Goal: Task Accomplishment & Management: Complete application form

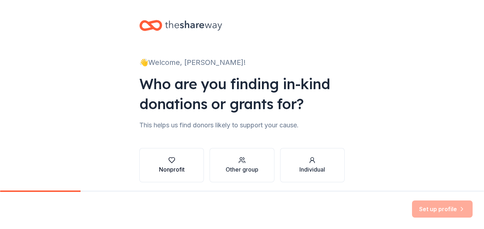
click at [171, 164] on div "Nonprofit" at bounding box center [172, 164] width 26 height 17
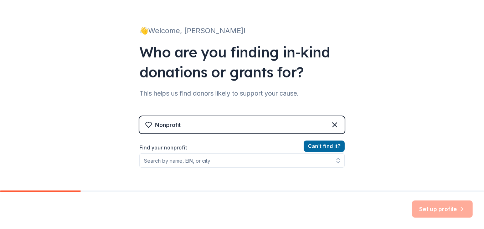
scroll to position [71, 0]
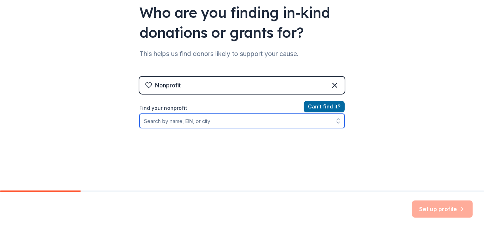
click at [173, 119] on input "Find your nonprofit" at bounding box center [241, 121] width 205 height 14
type input "The laurel foundation"
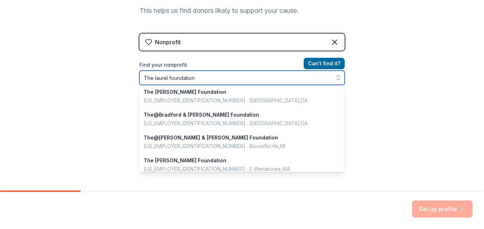
scroll to position [0, 0]
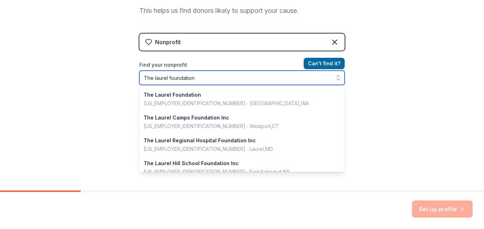
drag, startPoint x: 152, startPoint y: 77, endPoint x: 139, endPoint y: 77, distance: 12.5
click at [139, 77] on input "The laurel foundation" at bounding box center [241, 78] width 205 height 14
drag, startPoint x: 199, startPoint y: 78, endPoint x: 138, endPoint y: 81, distance: 61.3
click at [139, 81] on input "The laurel foundation" at bounding box center [241, 78] width 205 height 14
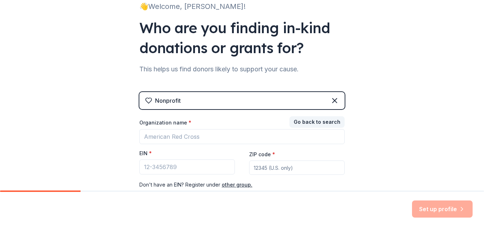
scroll to position [67, 0]
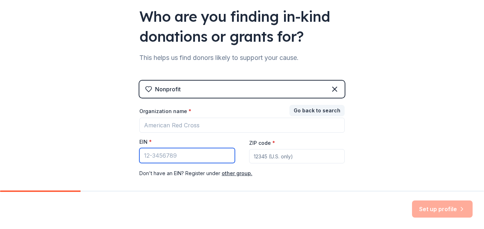
click at [150, 153] on input "EIN *" at bounding box center [186, 155] width 95 height 15
type input "[US_EMPLOYER_IDENTIFICATION_NUMBER]"
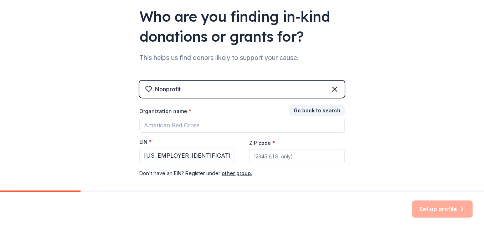
click at [267, 156] on input "ZIP code *" at bounding box center [296, 156] width 95 height 14
type input "91105"
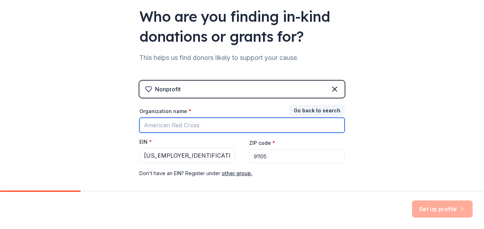
click at [174, 124] on input "Organization name *" at bounding box center [241, 125] width 205 height 15
type input "The Laurel Foundation"
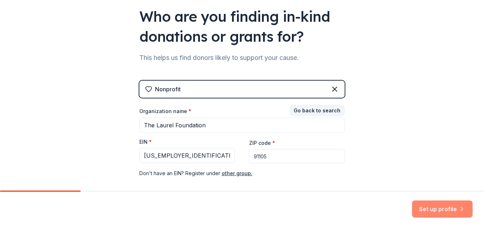
click at [447, 211] on button "Set up profile" at bounding box center [442, 208] width 61 height 17
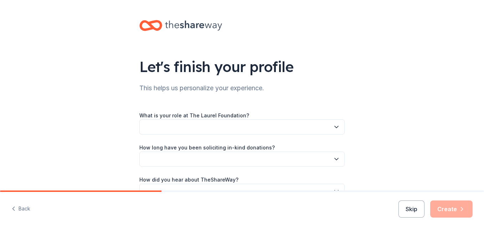
click at [161, 128] on button "button" at bounding box center [241, 126] width 205 height 15
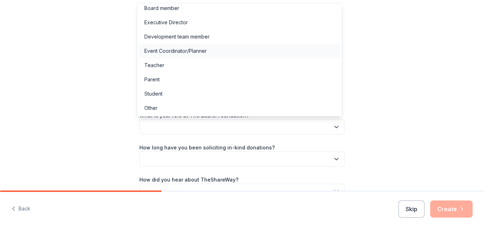
scroll to position [4, 0]
click at [154, 105] on div "Other" at bounding box center [150, 107] width 13 height 9
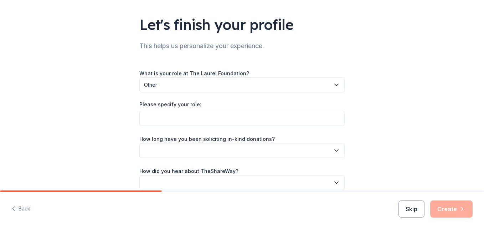
scroll to position [76, 0]
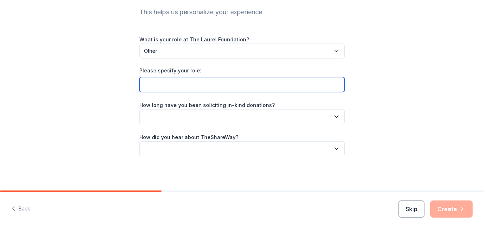
click at [153, 85] on input "Please specify your role:" at bounding box center [241, 84] width 205 height 15
type input "Chair of Host Committee"
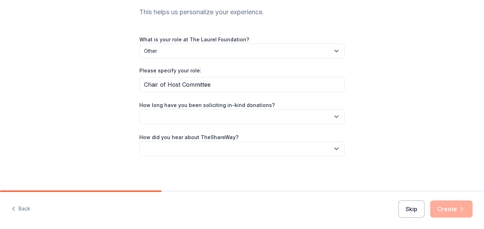
click at [223, 118] on button "button" at bounding box center [241, 116] width 205 height 15
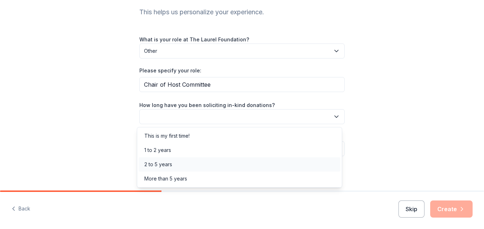
click at [159, 165] on div "2 to 5 years" at bounding box center [158, 164] width 28 height 9
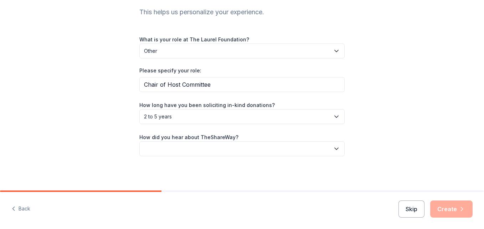
click at [178, 151] on button "button" at bounding box center [241, 148] width 205 height 15
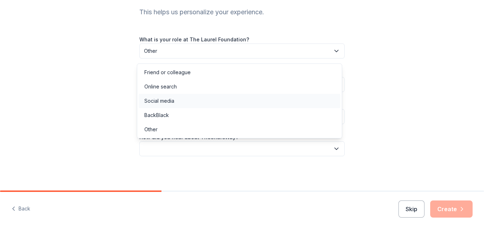
click at [160, 102] on div "Social media" at bounding box center [159, 101] width 30 height 9
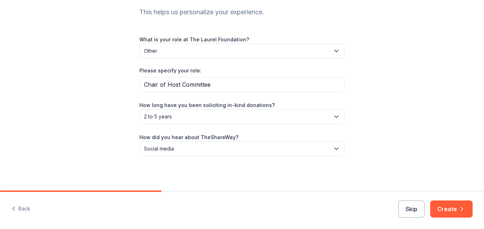
click at [451, 208] on button "Create" at bounding box center [451, 208] width 42 height 17
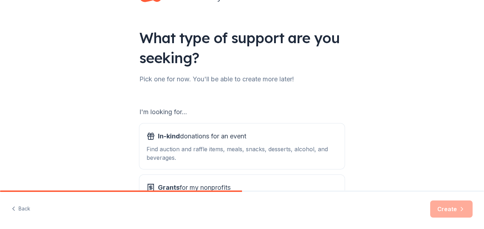
scroll to position [71, 0]
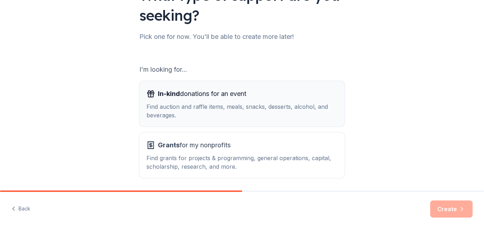
click at [209, 111] on div "Find auction and raffle items, meals, snacks, desserts, alcohol, and beverages." at bounding box center [241, 110] width 191 height 17
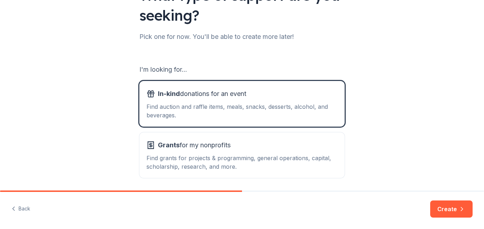
scroll to position [97, 0]
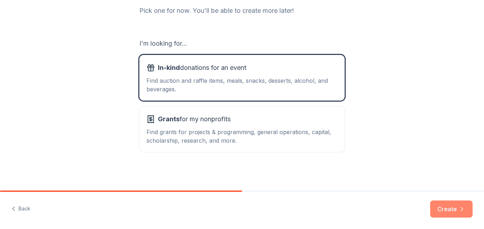
click at [446, 202] on button "Create" at bounding box center [451, 208] width 42 height 17
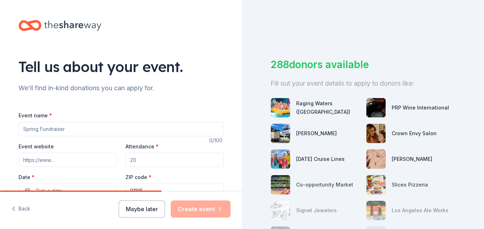
click at [47, 130] on input "Event name *" at bounding box center [121, 129] width 205 height 14
type input "t"
type input "The [PERSON_NAME] 37th Annual Toy Drive and Silent Auction"
click at [37, 164] on input "Event website" at bounding box center [68, 160] width 98 height 14
type input "[DOMAIN_NAME]"
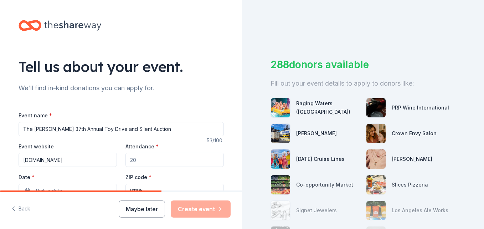
click at [144, 158] on input "Attendance *" at bounding box center [174, 160] width 98 height 14
type input "0"
type input "2"
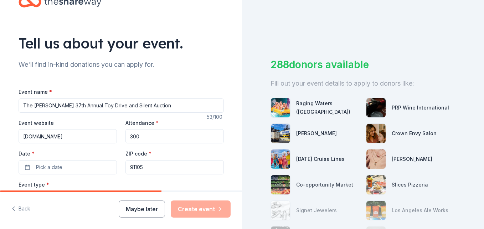
scroll to position [36, 0]
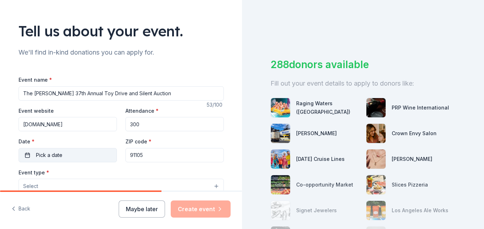
type input "300"
click at [68, 152] on button "Pick a date" at bounding box center [68, 155] width 98 height 14
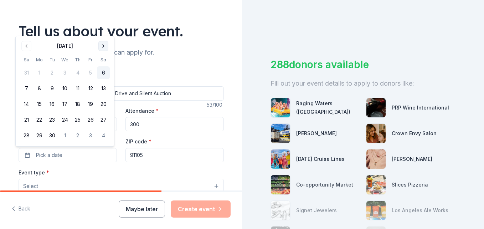
click at [100, 45] on button "Go to next month" at bounding box center [103, 46] width 10 height 10
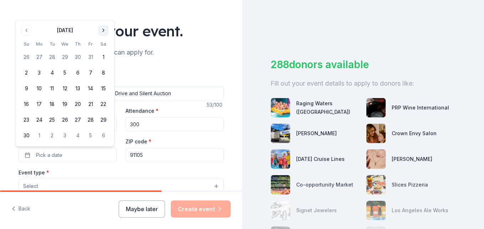
click at [102, 32] on button "Go to next month" at bounding box center [103, 30] width 10 height 10
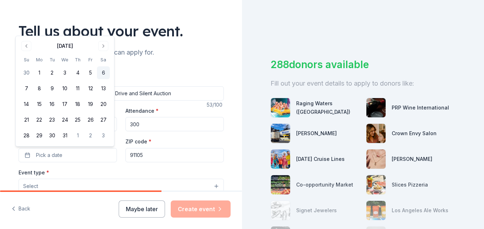
click at [103, 71] on button "6" at bounding box center [103, 72] width 13 height 13
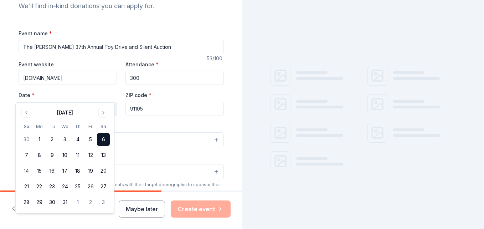
scroll to position [107, 0]
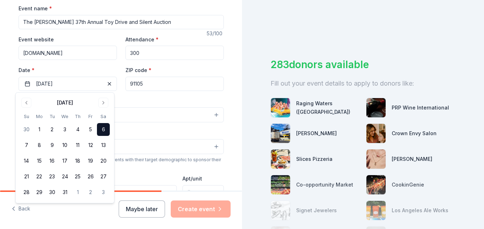
click at [3, 98] on div "Tell us about your event. We'll find in-kind donations you can apply for. Event…" at bounding box center [121, 130] width 242 height 474
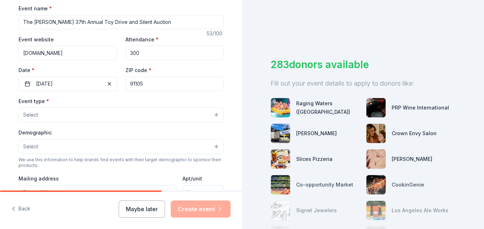
click at [38, 114] on button "Select" at bounding box center [121, 114] width 205 height 15
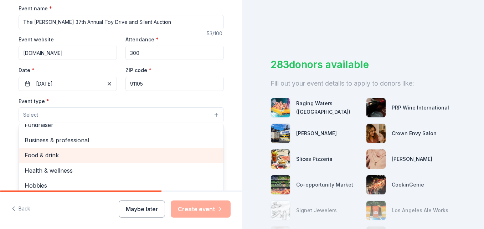
scroll to position [0, 0]
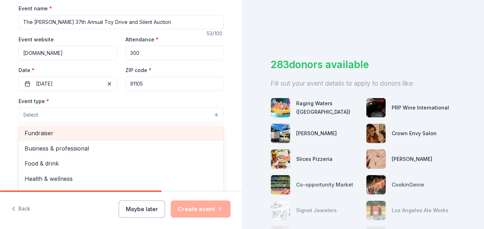
click at [41, 133] on span "Fundraiser" at bounding box center [121, 132] width 193 height 9
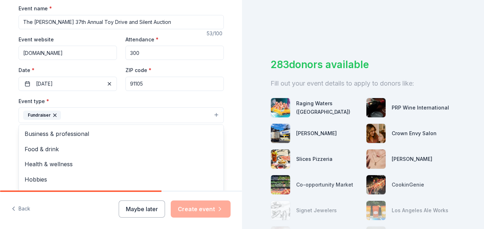
click at [0, 119] on html "Tell us about your event. We'll find in-kind donations you can apply for. Event…" at bounding box center [242, 114] width 484 height 229
click at [33, 147] on span "Select" at bounding box center [30, 147] width 15 height 9
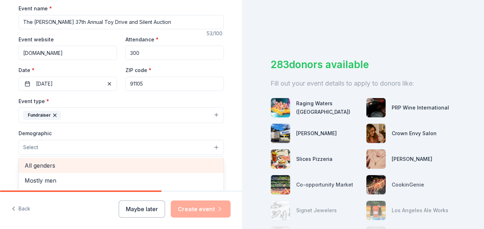
click at [43, 168] on span "All genders" at bounding box center [121, 165] width 193 height 9
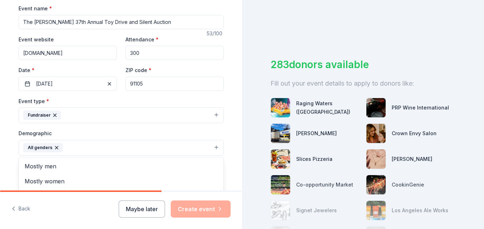
click at [9, 139] on div "Tell us about your event. We'll find in-kind donations you can apply for. Event…" at bounding box center [121, 131] width 228 height 476
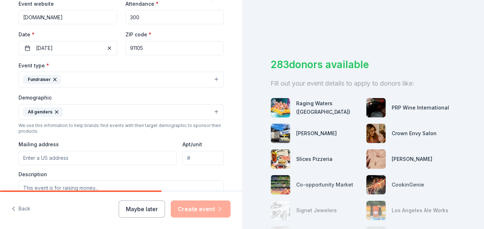
scroll to position [178, 0]
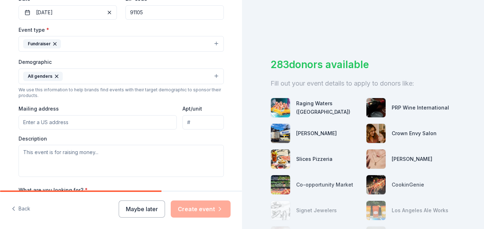
click at [33, 121] on input "Mailing address" at bounding box center [98, 122] width 159 height 14
type input "[STREET_ADDRESS]"
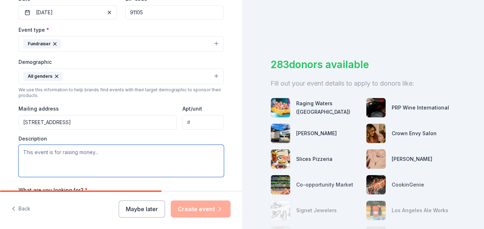
click at [57, 154] on textarea at bounding box center [121, 161] width 205 height 32
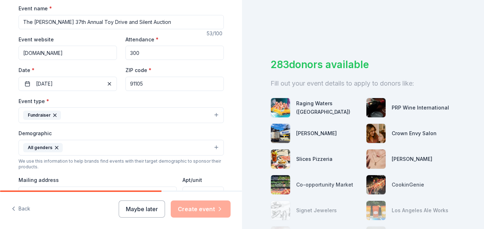
drag, startPoint x: 86, startPoint y: 53, endPoint x: 10, endPoint y: 54, distance: 76.6
click at [10, 54] on div "Tell us about your event. We'll find in-kind donations you can apply for. Event…" at bounding box center [121, 131] width 228 height 476
paste input "[URL][DOMAIN_NAME]"
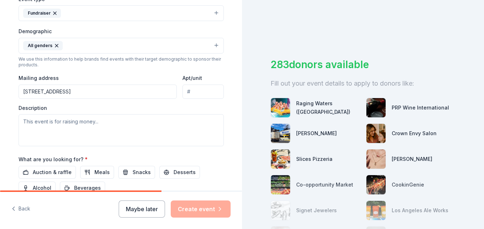
scroll to position [214, 0]
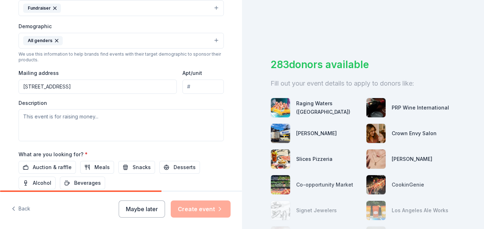
type input "[URL][DOMAIN_NAME]"
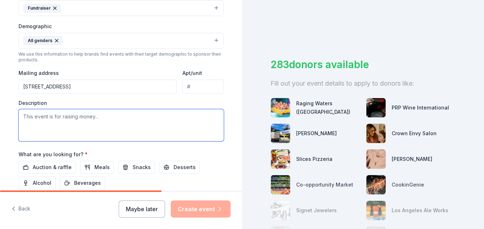
click at [41, 116] on textarea at bounding box center [121, 125] width 205 height 32
click at [27, 117] on textarea at bounding box center [121, 125] width 205 height 32
paste textarea "which helps raise much needed funds to run our free year round programs"
drag, startPoint x: 35, startPoint y: 117, endPoint x: 20, endPoint y: 117, distance: 14.6
click at [20, 117] on textarea "which helps raise much needed funds to run our free year round programs" at bounding box center [121, 125] width 205 height 32
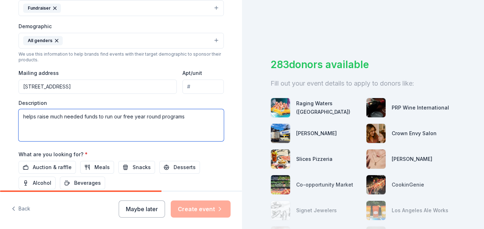
click at [183, 118] on textarea "helps raise much needed funds to run our free year round programs" at bounding box center [121, 125] width 205 height 32
click at [45, 125] on textarea "helps raise much needed funds to run our free year round programs. Programs inc…" at bounding box center [121, 125] width 205 height 32
paste textarea "mental health support, education, and youth leadership development programs"
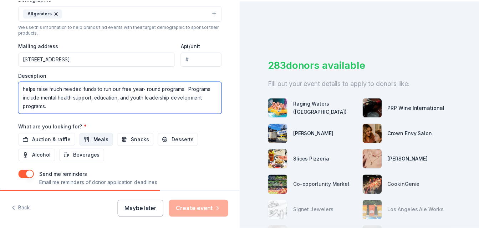
scroll to position [285, 0]
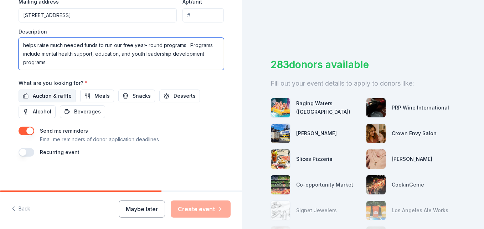
type textarea "helps raise much needed funds to run our free year- round programs. Programs in…"
click at [50, 93] on span "Auction & raffle" at bounding box center [52, 96] width 39 height 9
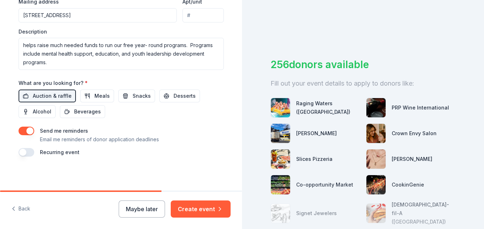
click at [26, 130] on button "button" at bounding box center [27, 130] width 16 height 9
click at [19, 131] on button "button" at bounding box center [27, 130] width 16 height 9
click at [206, 207] on button "Create event" at bounding box center [201, 208] width 60 height 17
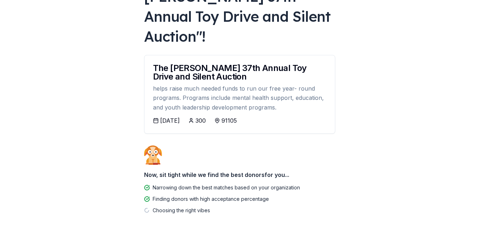
scroll to position [92, 0]
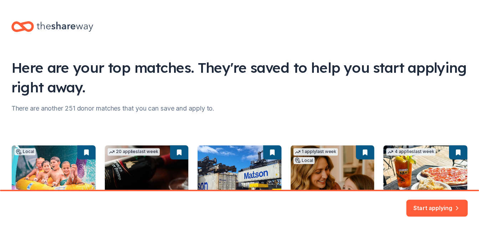
scroll to position [109, 0]
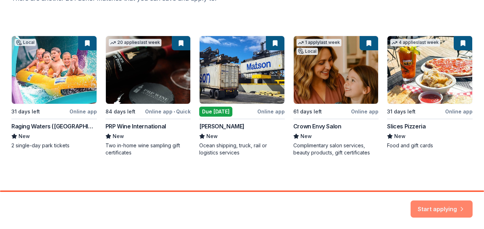
click at [443, 203] on button "Start applying" at bounding box center [441, 204] width 62 height 17
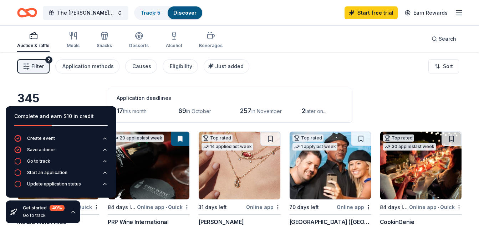
click at [460, 11] on icon "button" at bounding box center [458, 13] width 9 height 9
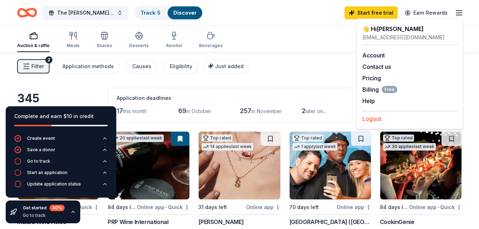
click at [371, 117] on button "Logout" at bounding box center [371, 118] width 19 height 9
